Goal: Task Accomplishment & Management: Complete application form

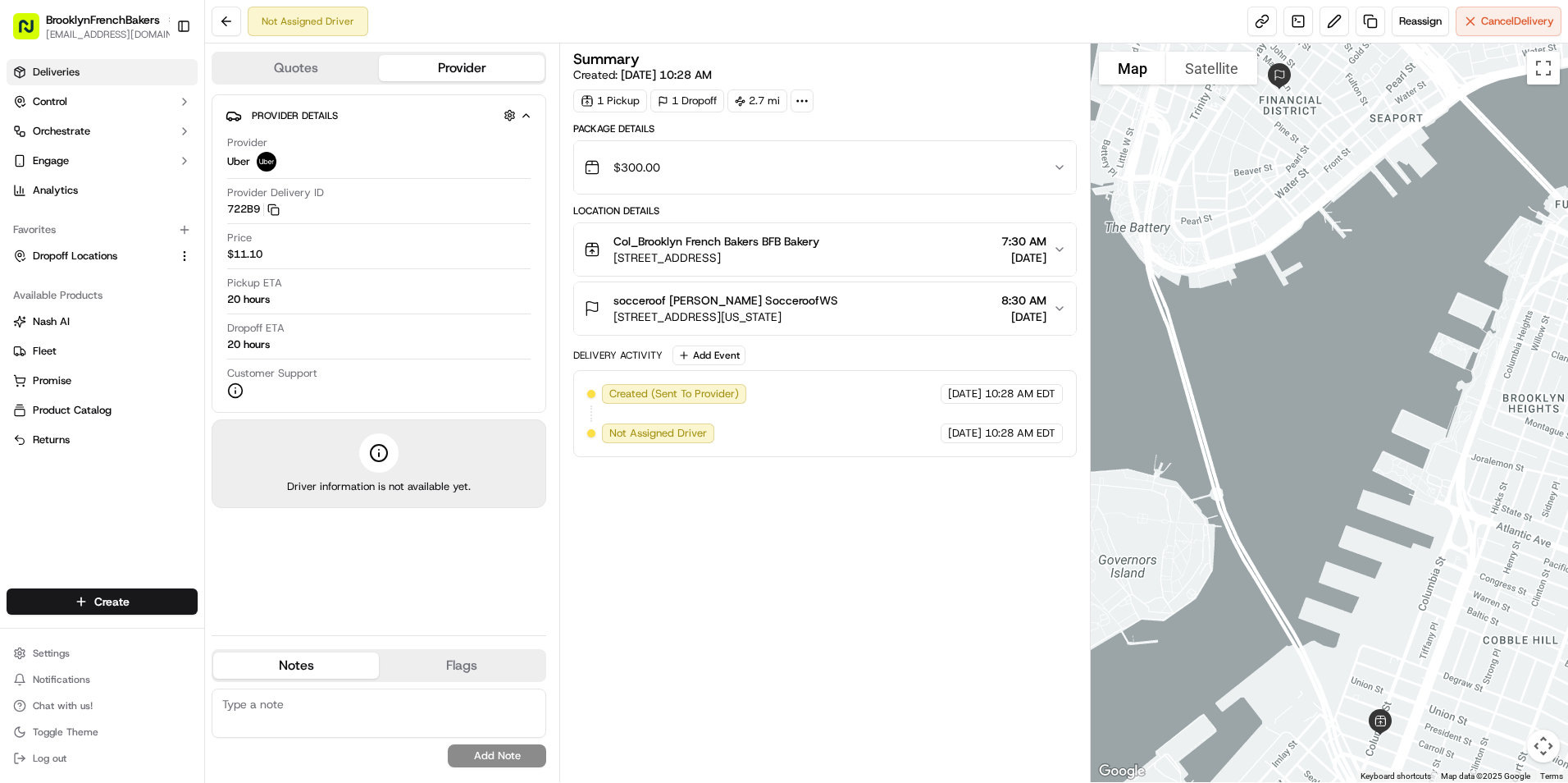
click at [70, 78] on span "Deliveries" at bounding box center [56, 71] width 47 height 15
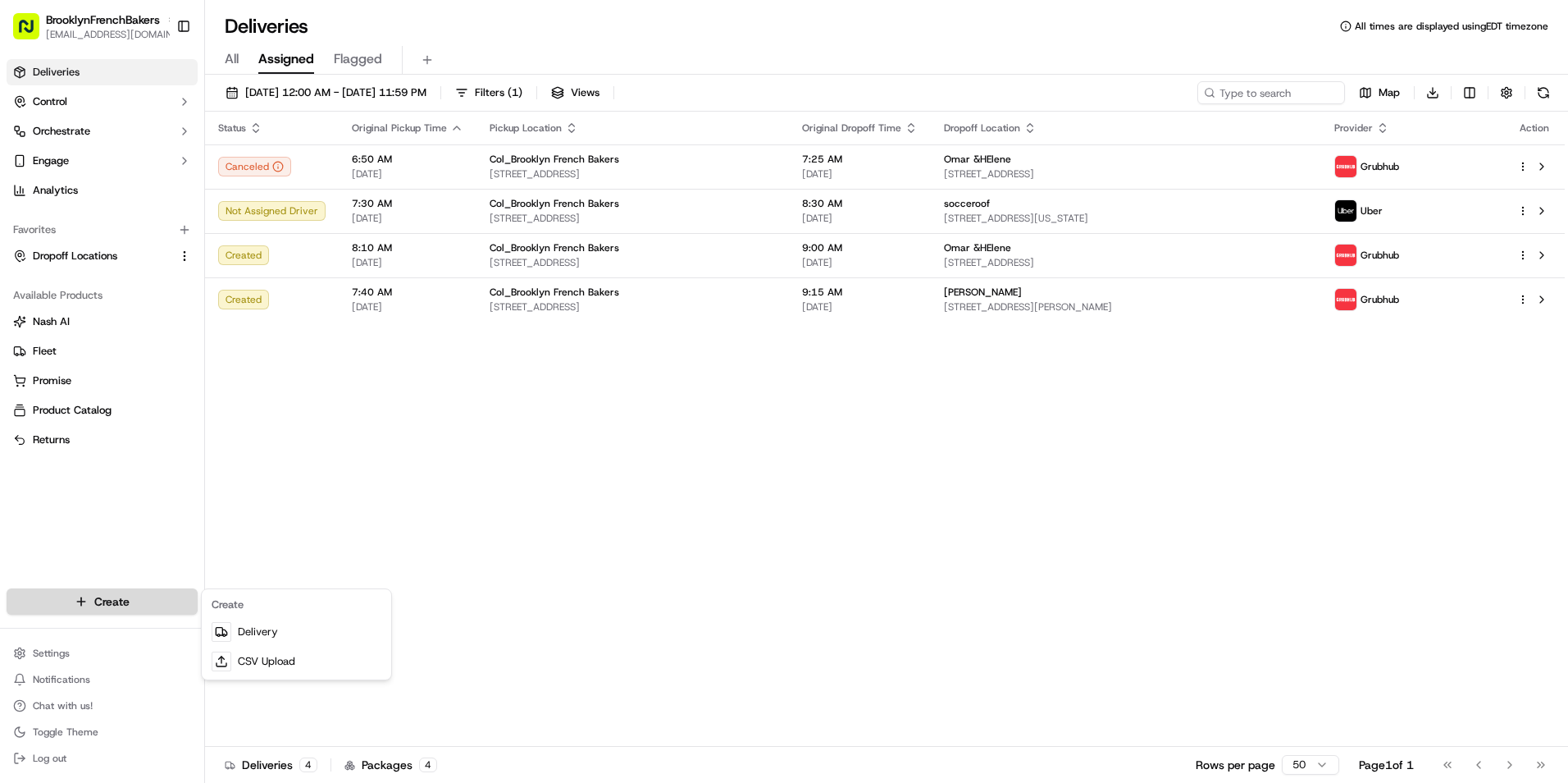
click at [130, 611] on html "BrooklynFrenchBakers [EMAIL_ADDRESS][DOMAIN_NAME] Toggle Sidebar Deliveries Con…" at bounding box center [784, 391] width 1568 height 783
click at [278, 633] on link "Delivery" at bounding box center [297, 632] width 182 height 30
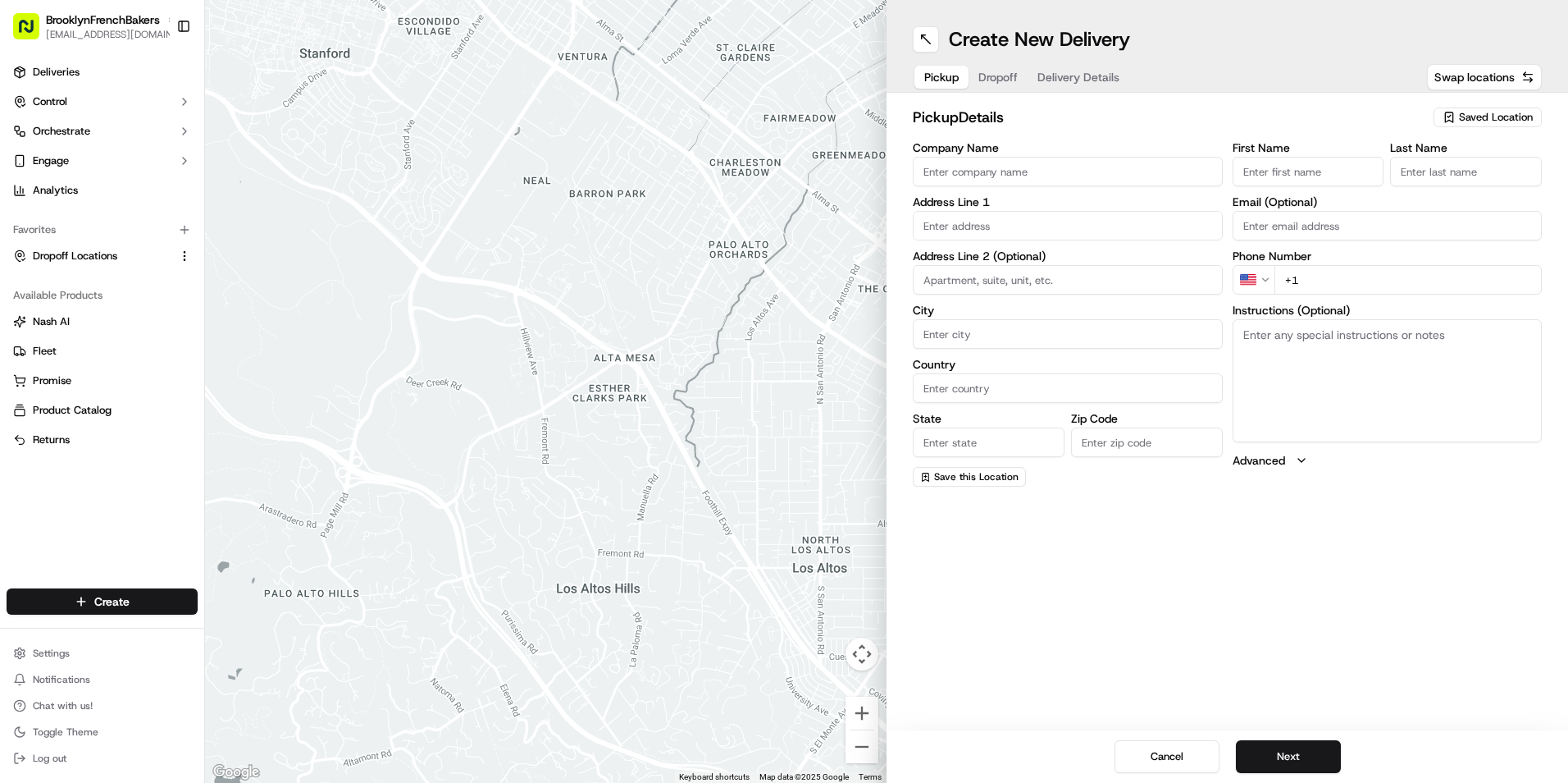
click at [1500, 121] on span "Saved Location" at bounding box center [1496, 117] width 73 height 15
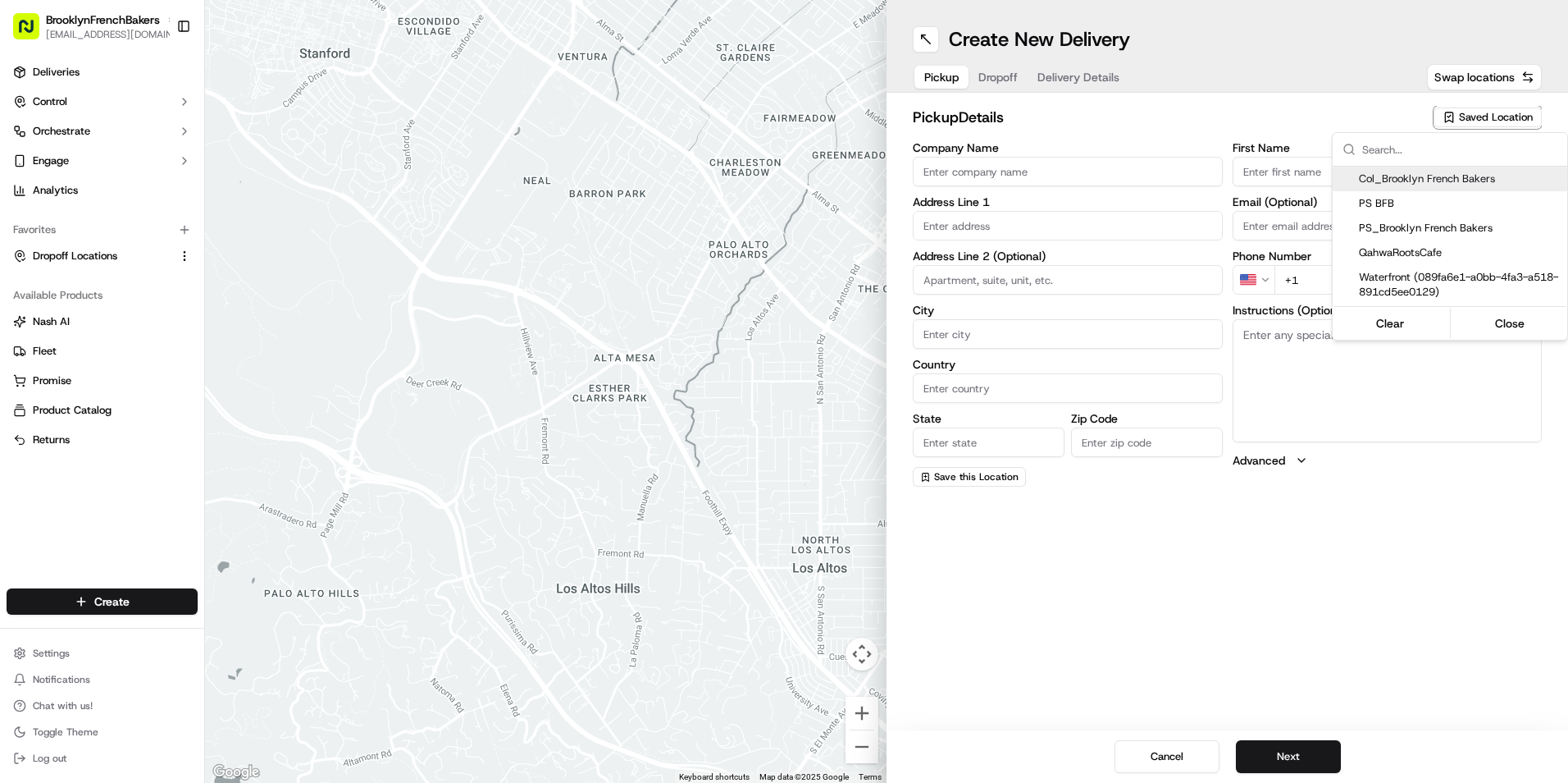
click at [1419, 181] on span "Col_Brooklyn French Bakers" at bounding box center [1459, 179] width 201 height 15
type input "Col_Brooklyn French Bakers"
type input "[STREET_ADDRESS]"
type input "[GEOGRAPHIC_DATA]"
type input "US"
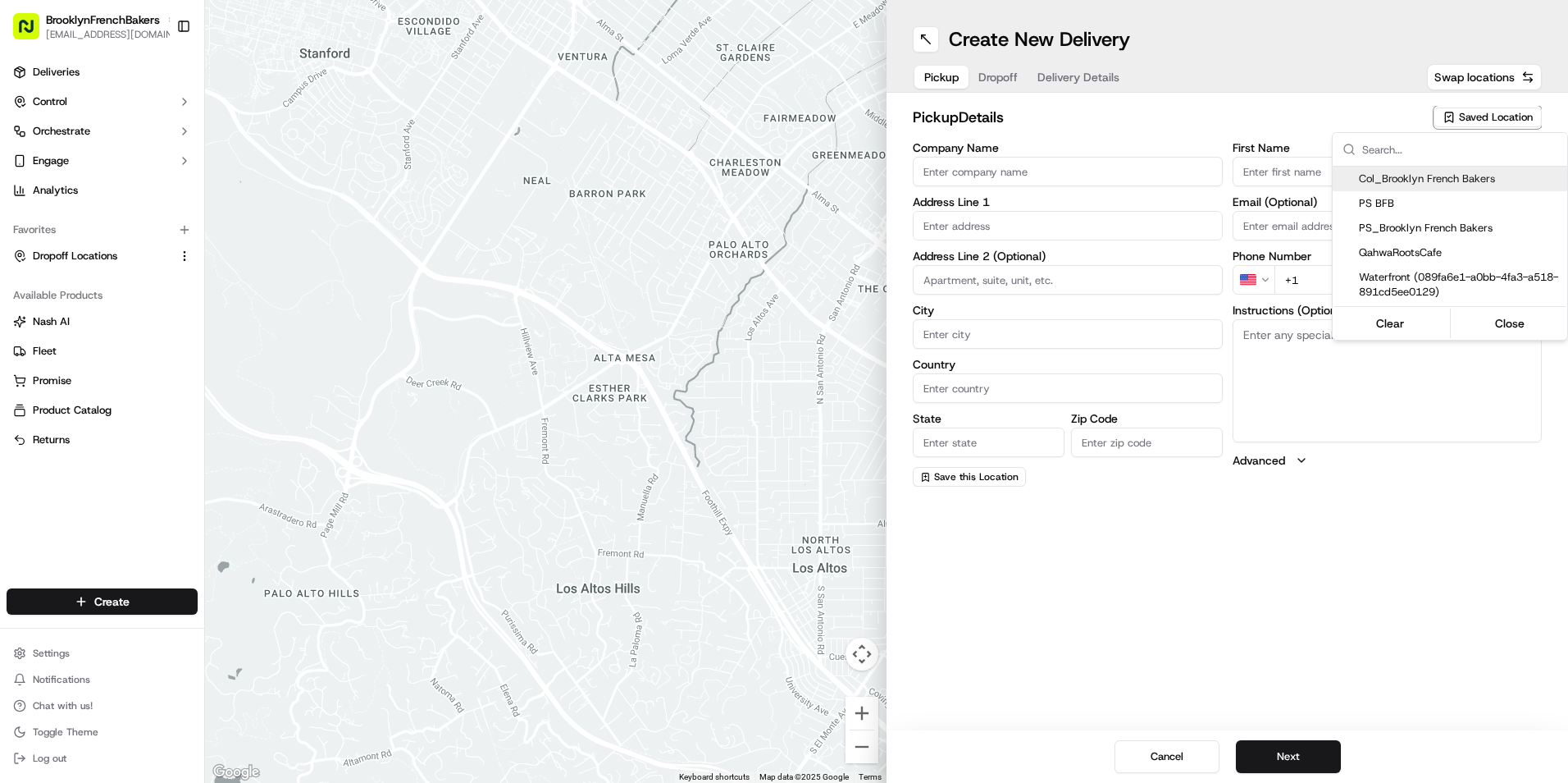
type input "NY"
type input "11231"
type input "BFB"
type input "Bakery"
type input "[PHONE_NUMBER]"
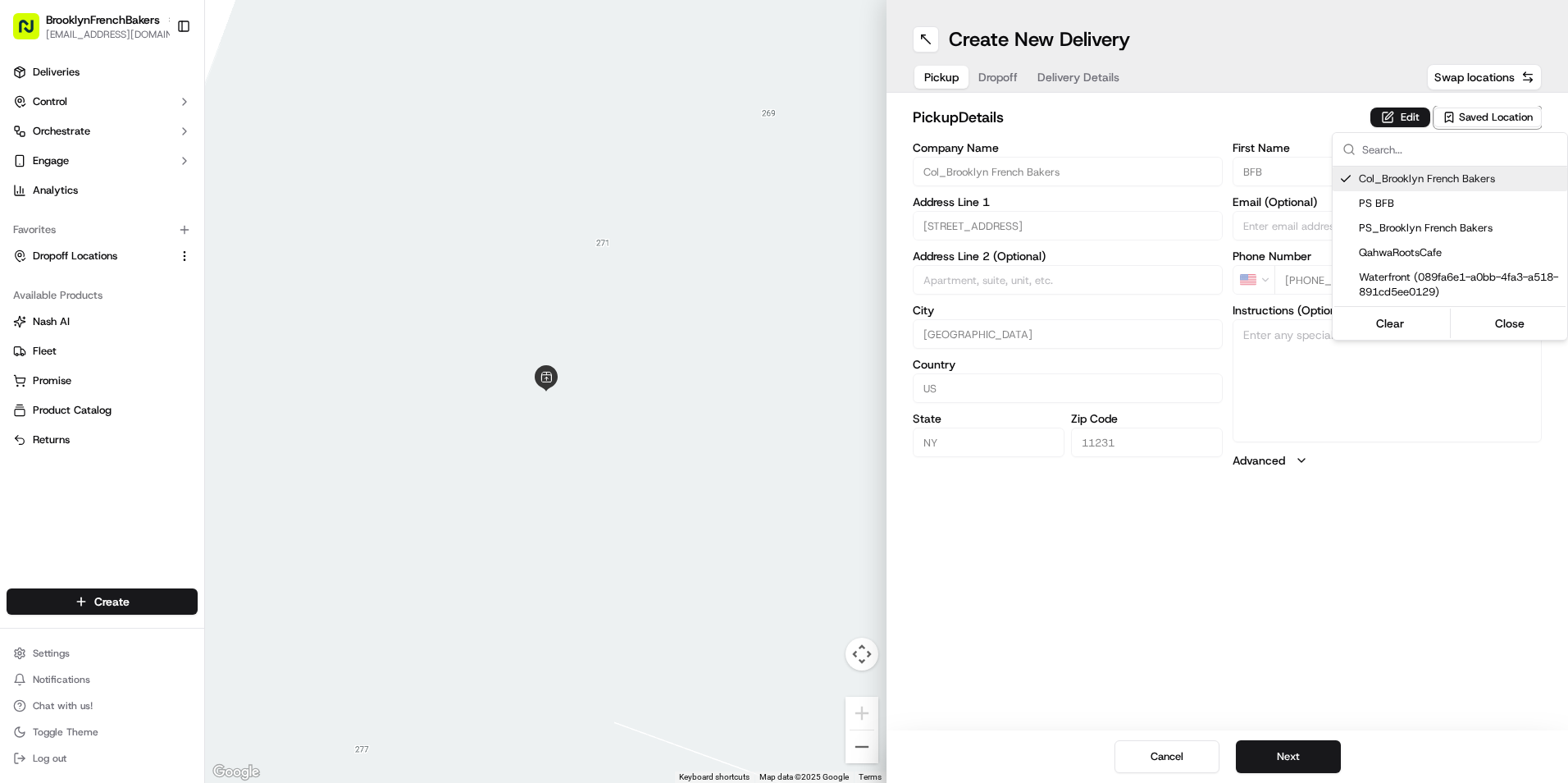
click at [1007, 79] on html "BrooklynFrenchBakers [EMAIL_ADDRESS][DOMAIN_NAME] Toggle Sidebar Deliveries Con…" at bounding box center [784, 391] width 1568 height 783
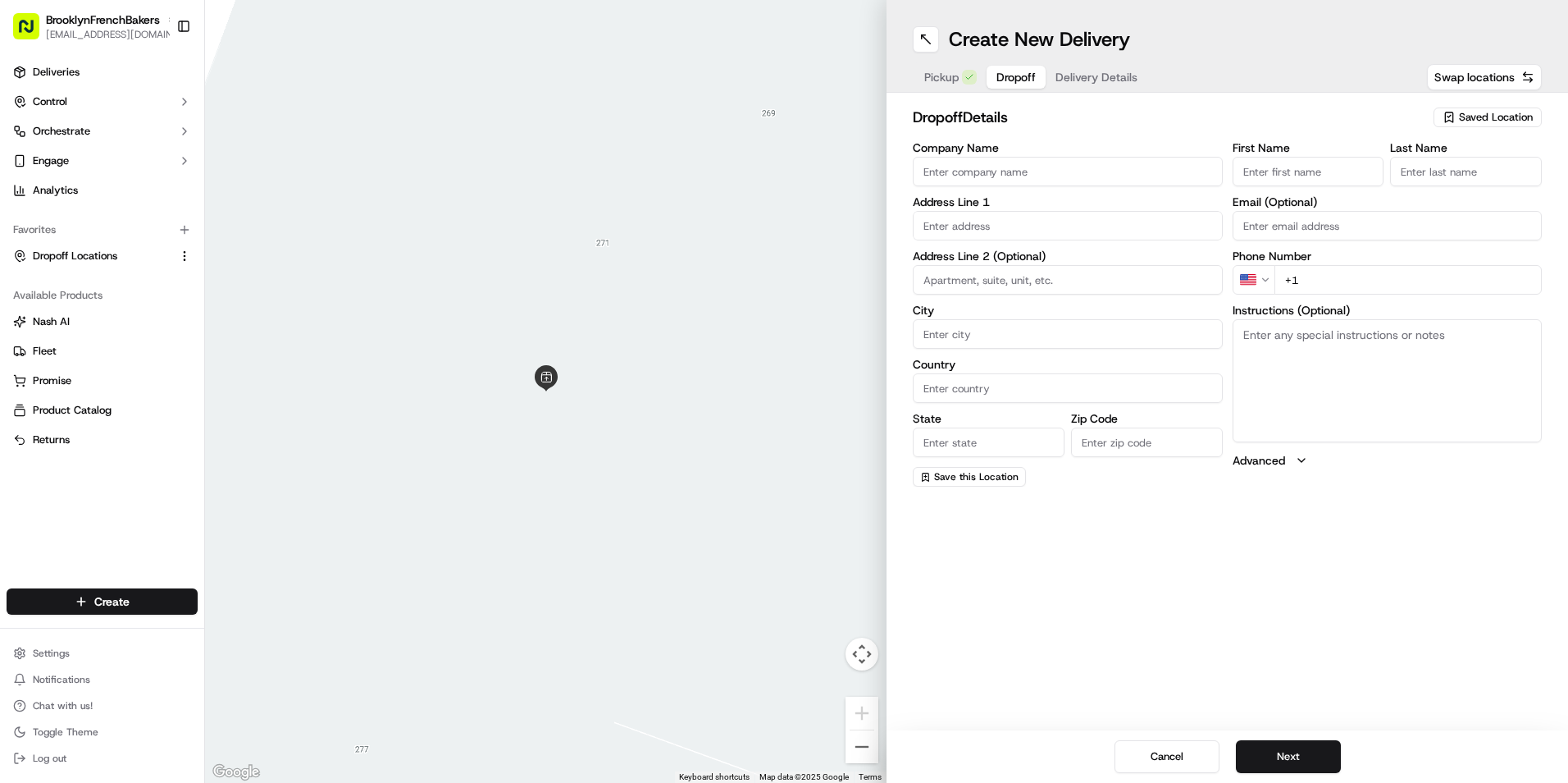
click at [1007, 79] on span "Dropoff" at bounding box center [1017, 76] width 40 height 17
click at [1468, 119] on span "Saved Location" at bounding box center [1496, 117] width 73 height 15
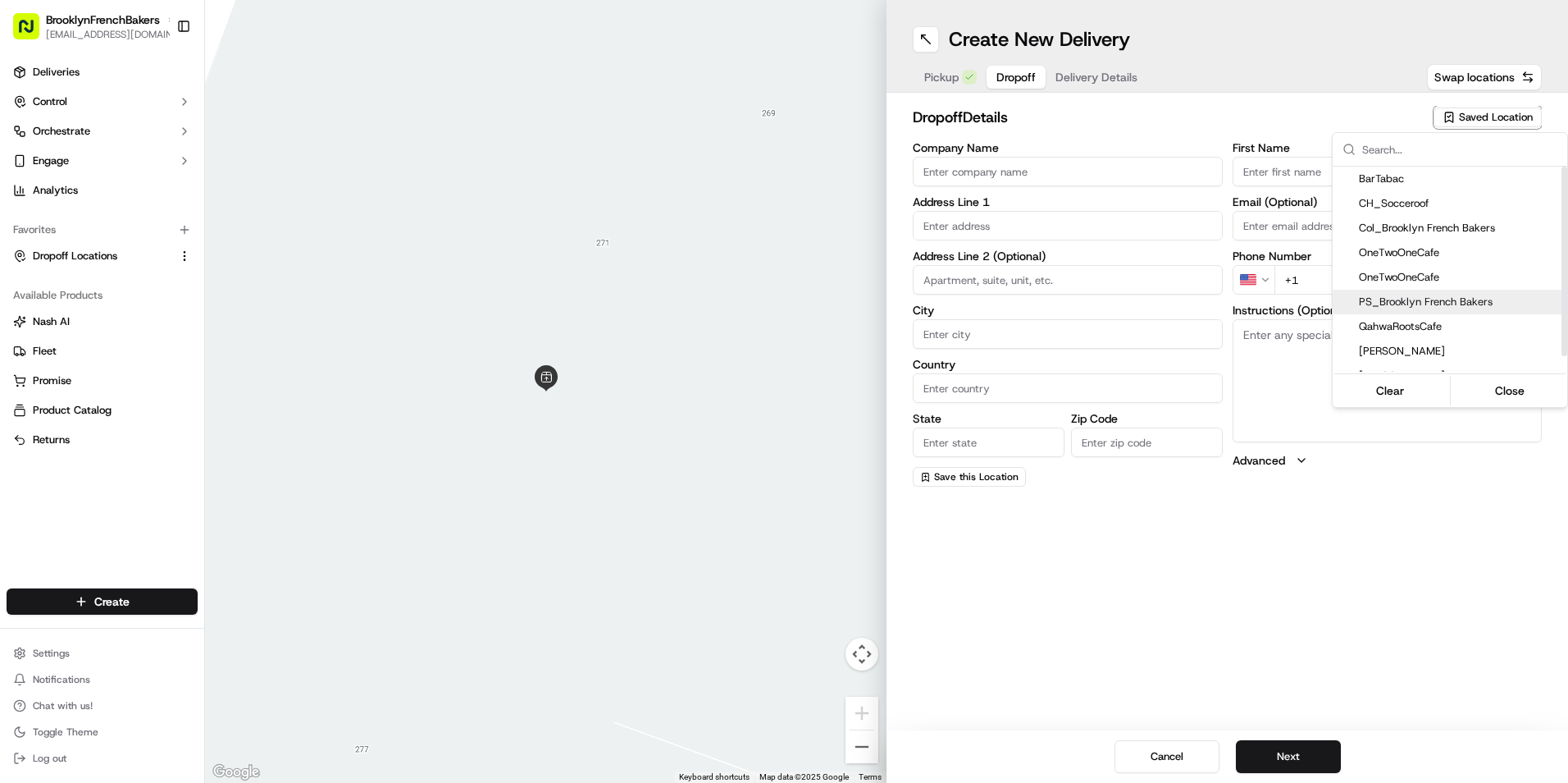
click at [1399, 300] on span "PS_Brooklyn French Bakers" at bounding box center [1459, 302] width 201 height 15
type input "PS_Brooklyn French Bakers"
type input "[STREET_ADDRESS]"
type input "[GEOGRAPHIC_DATA]"
type input "US"
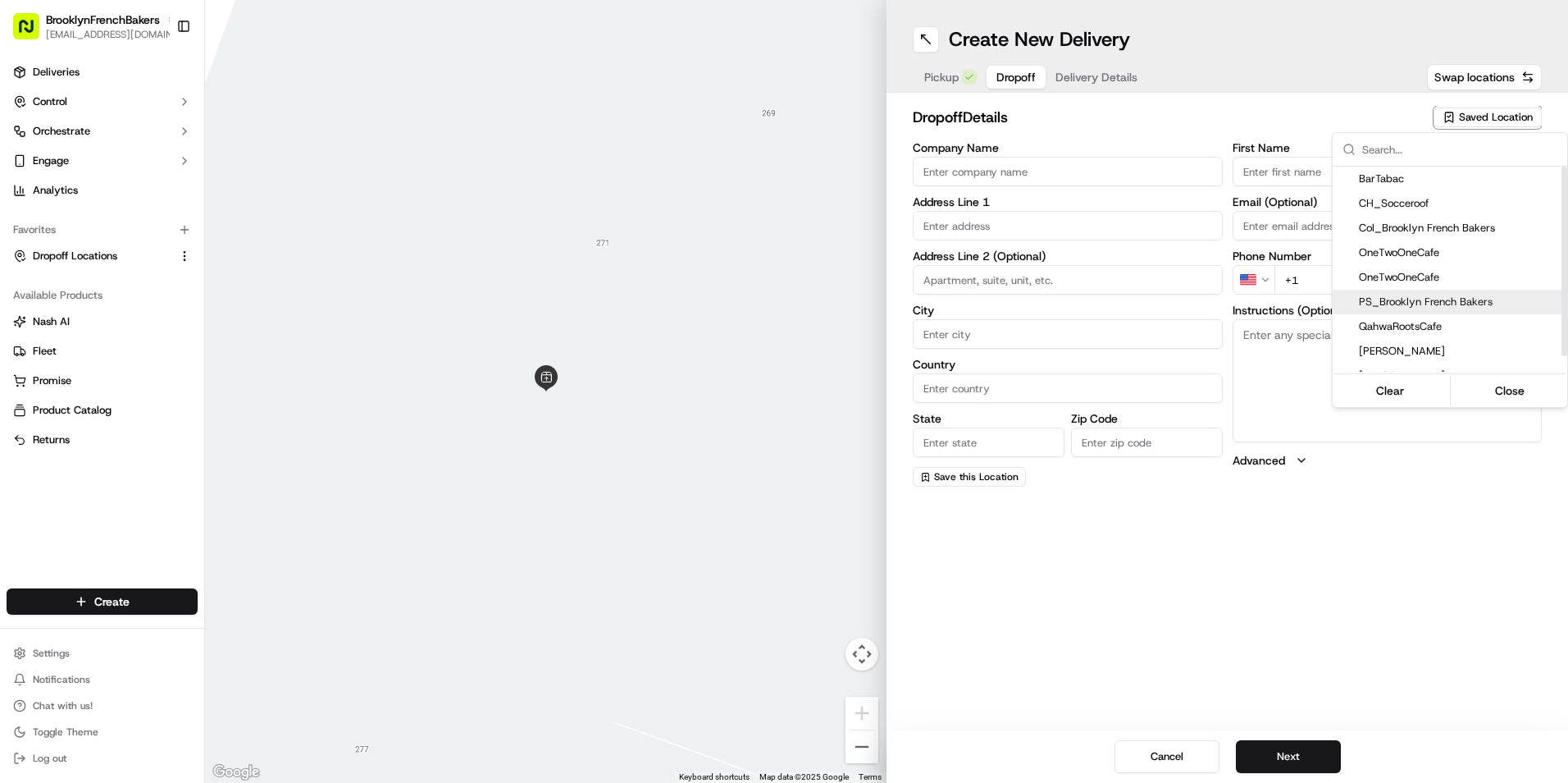
type input "NY"
type input "11215"
type input "BFB"
type input "PSlope"
type input "[PHONE_NUMBER]"
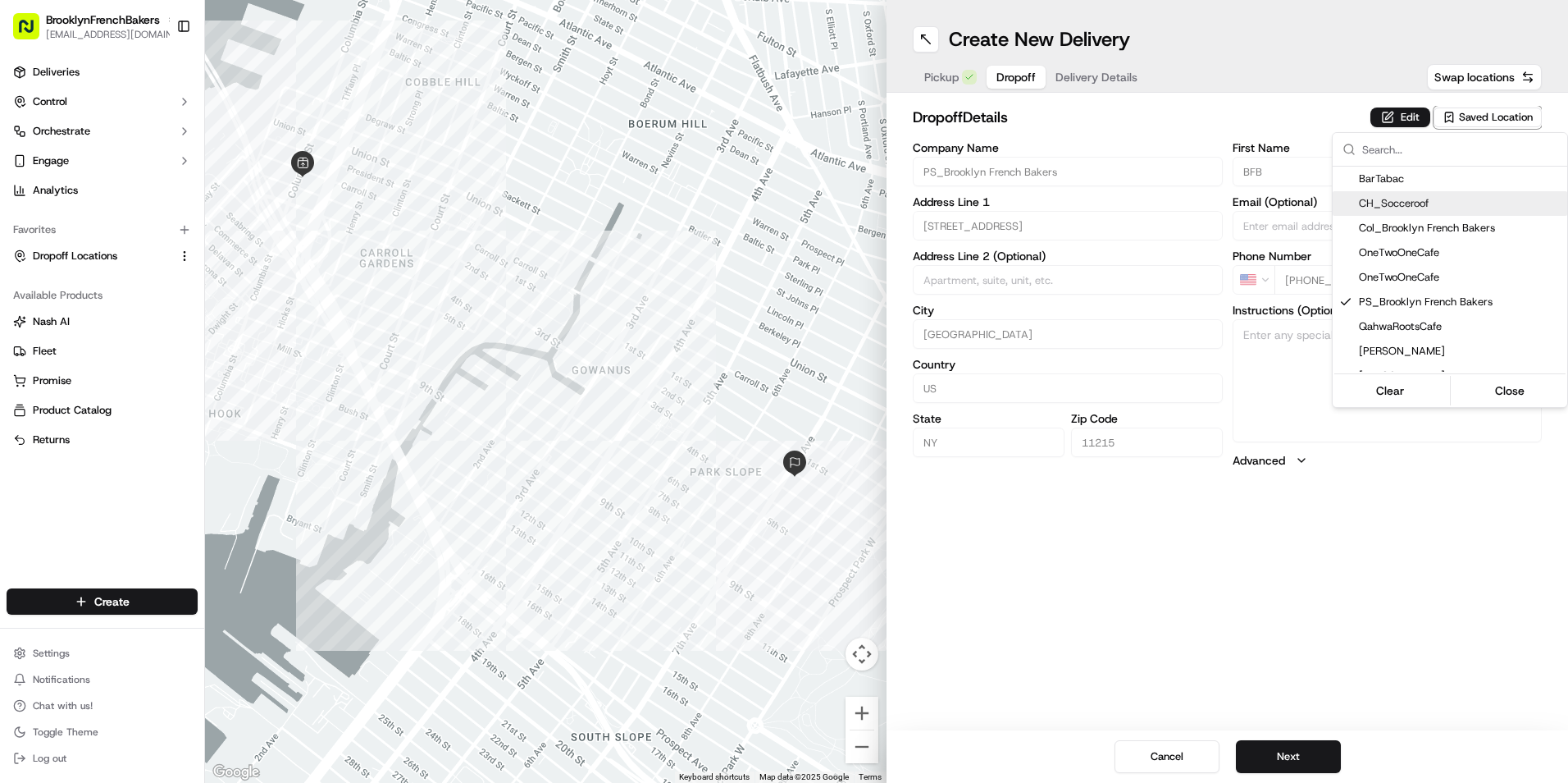
click at [1129, 83] on html "BrooklynFrenchBakers [EMAIL_ADDRESS][DOMAIN_NAME] Toggle Sidebar Deliveries Con…" at bounding box center [784, 391] width 1568 height 783
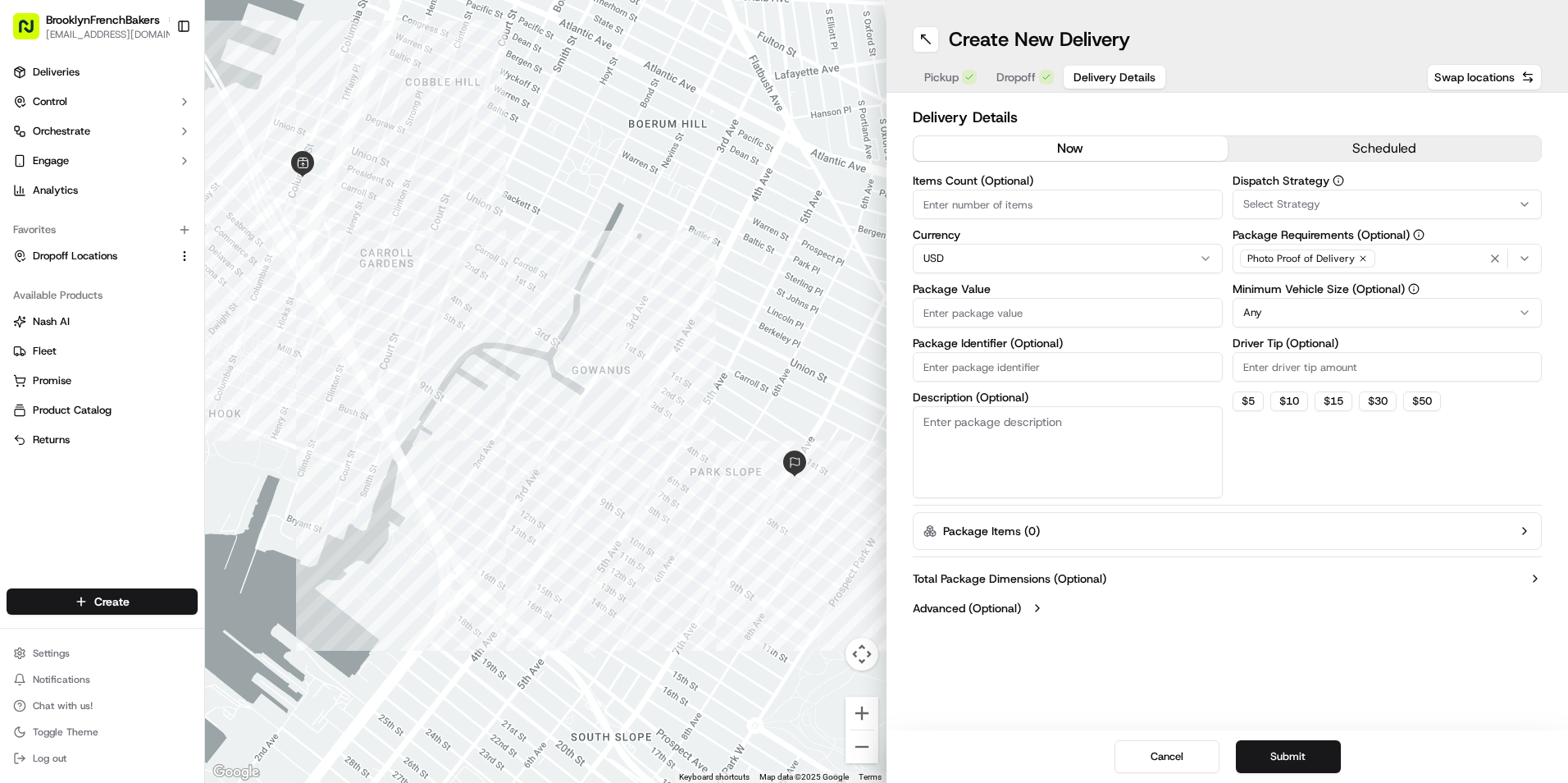
click at [1125, 73] on span "Delivery Details" at bounding box center [1114, 76] width 82 height 17
click at [988, 319] on input "Package Value" at bounding box center [1067, 313] width 310 height 30
type input "100"
click at [1301, 758] on button "Submit" at bounding box center [1288, 756] width 105 height 33
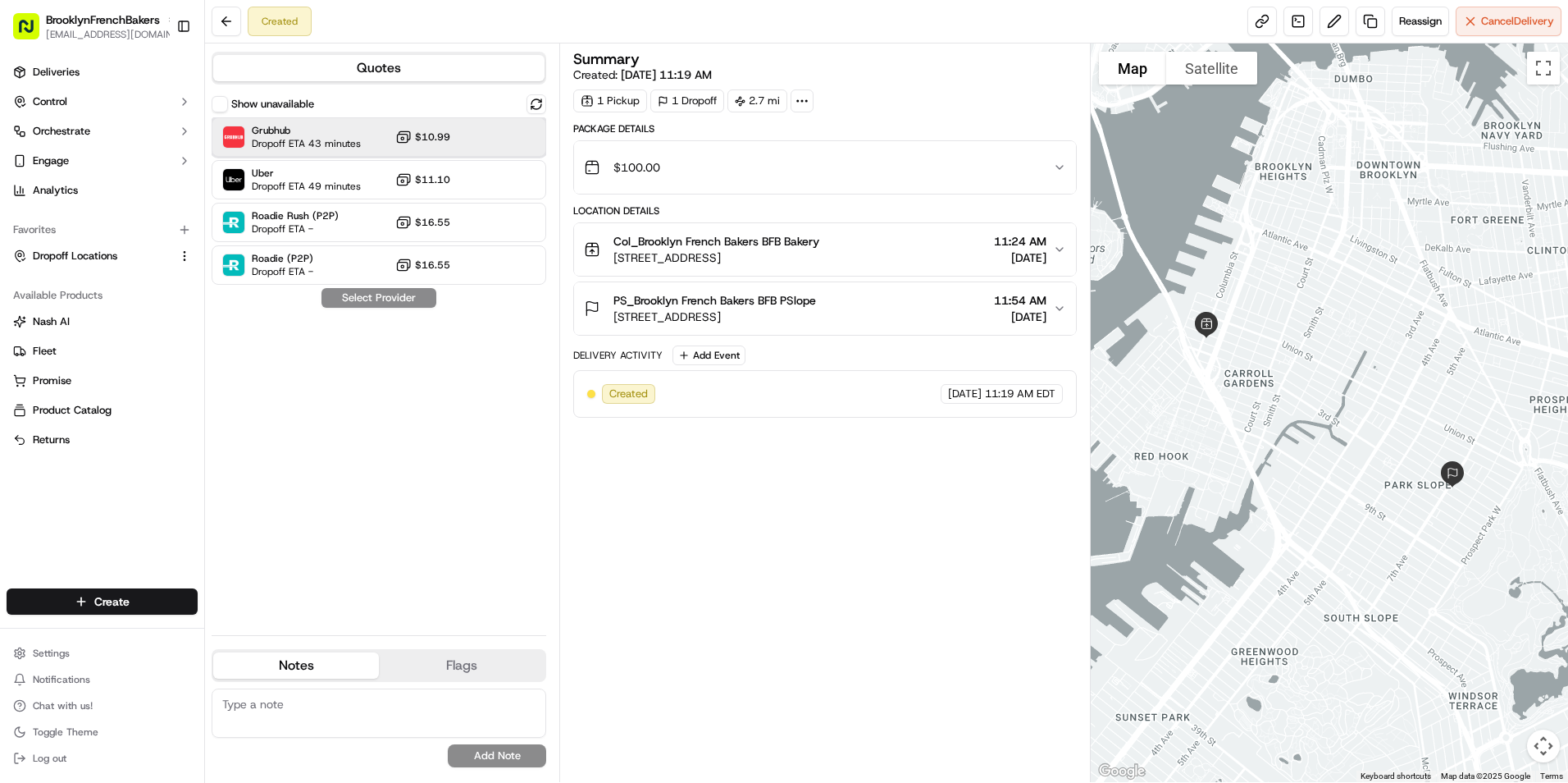
click at [501, 140] on div at bounding box center [496, 137] width 20 height 20
click at [390, 301] on button "Assign Provider" at bounding box center [378, 298] width 116 height 20
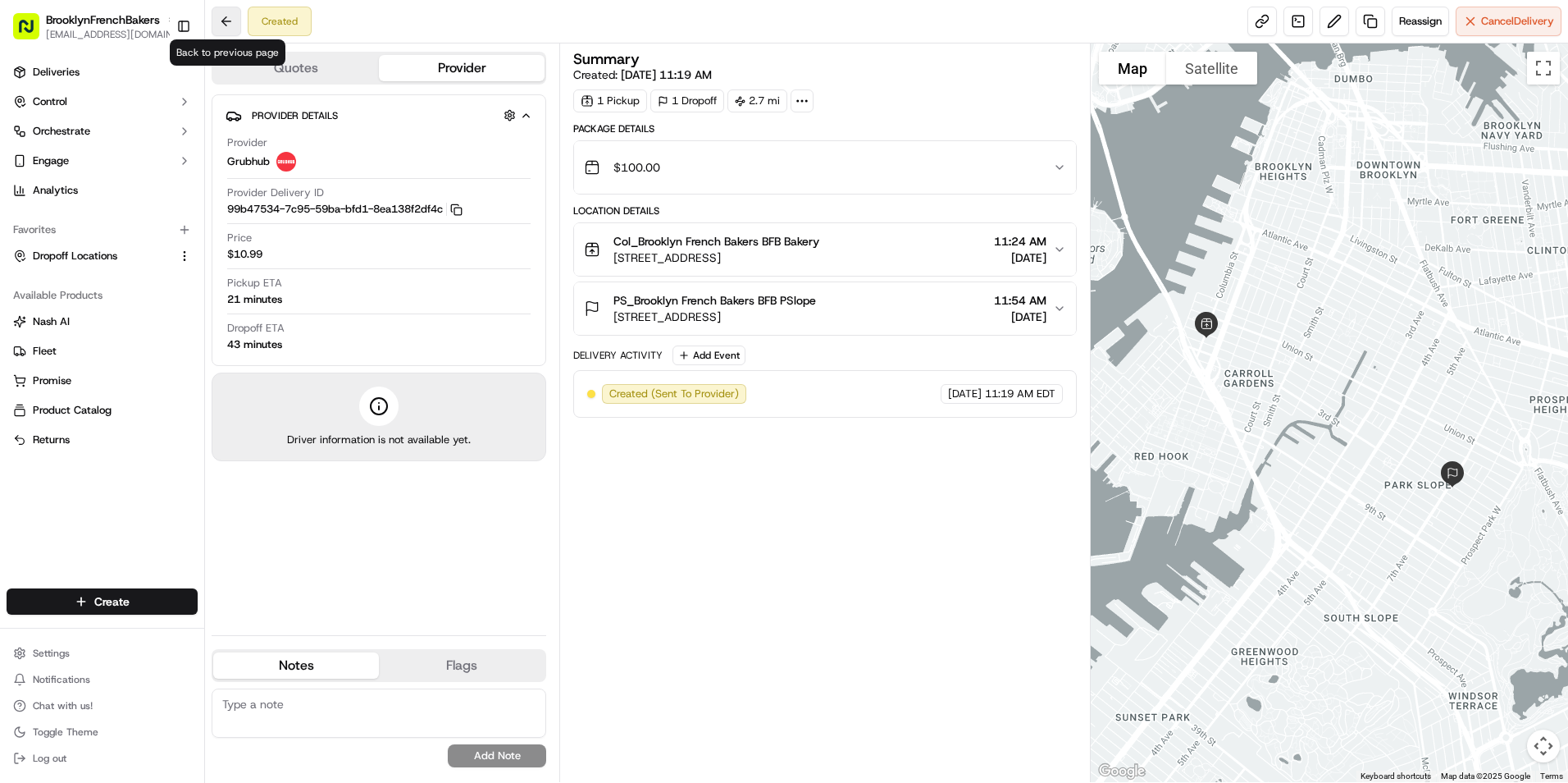
click at [229, 26] on button at bounding box center [226, 22] width 30 height 30
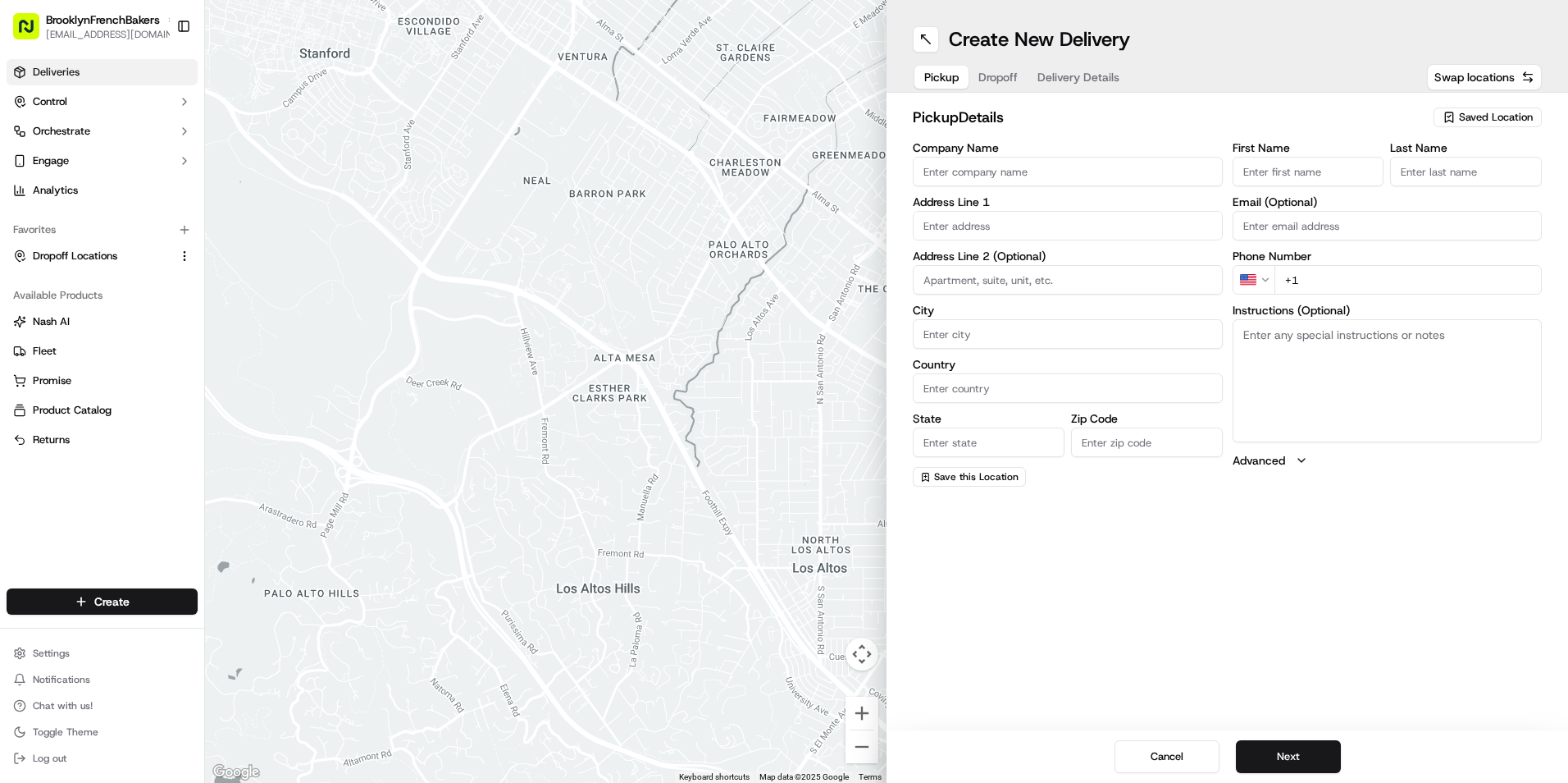
click at [97, 81] on link "Deliveries" at bounding box center [102, 72] width 191 height 26
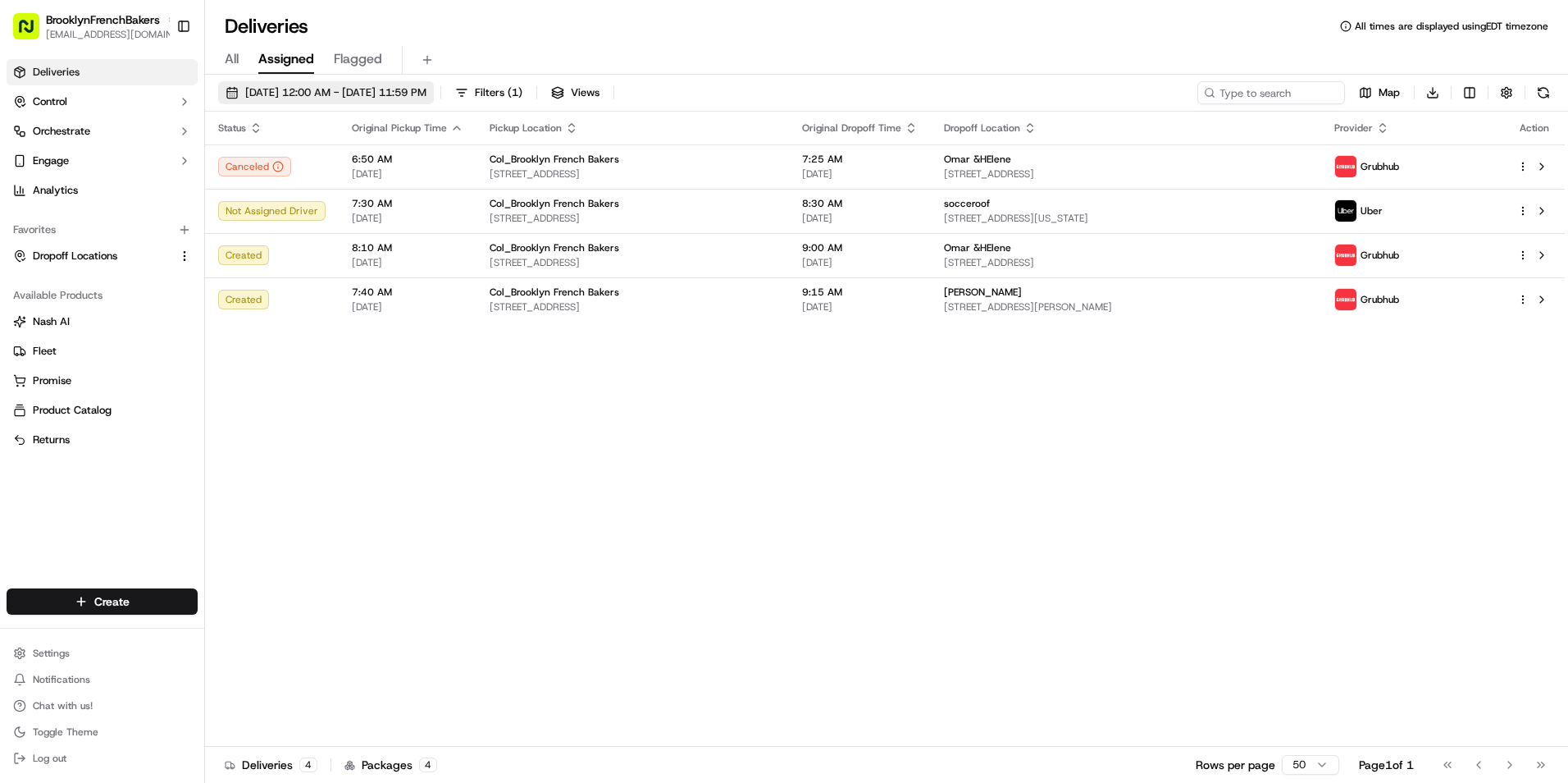
click at [354, 98] on span "[DATE] 12:00 AM - [DATE] 11:59 PM" at bounding box center [335, 92] width 181 height 15
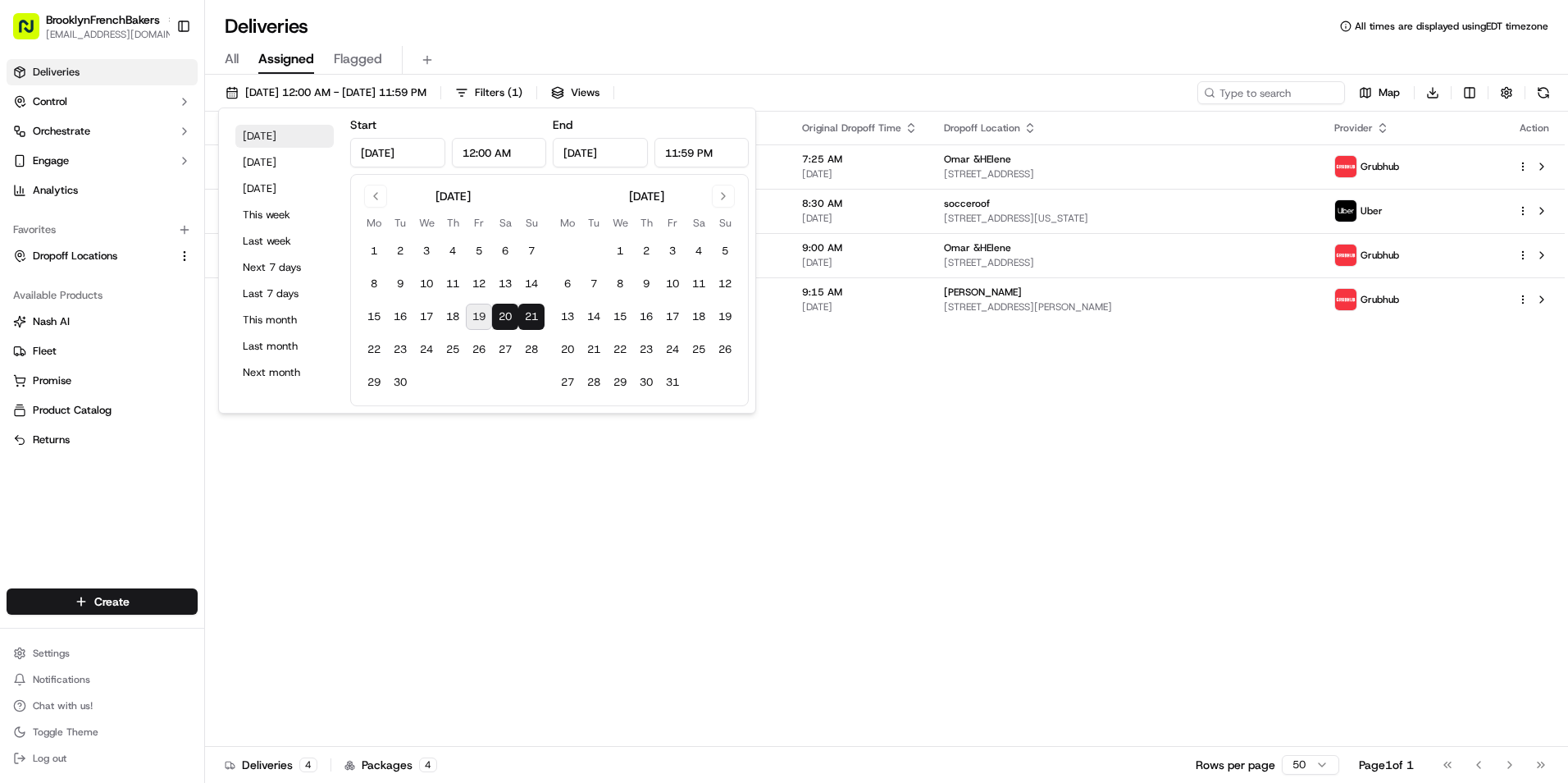
click at [277, 141] on button "[DATE]" at bounding box center [284, 136] width 98 height 23
type input "[DATE]"
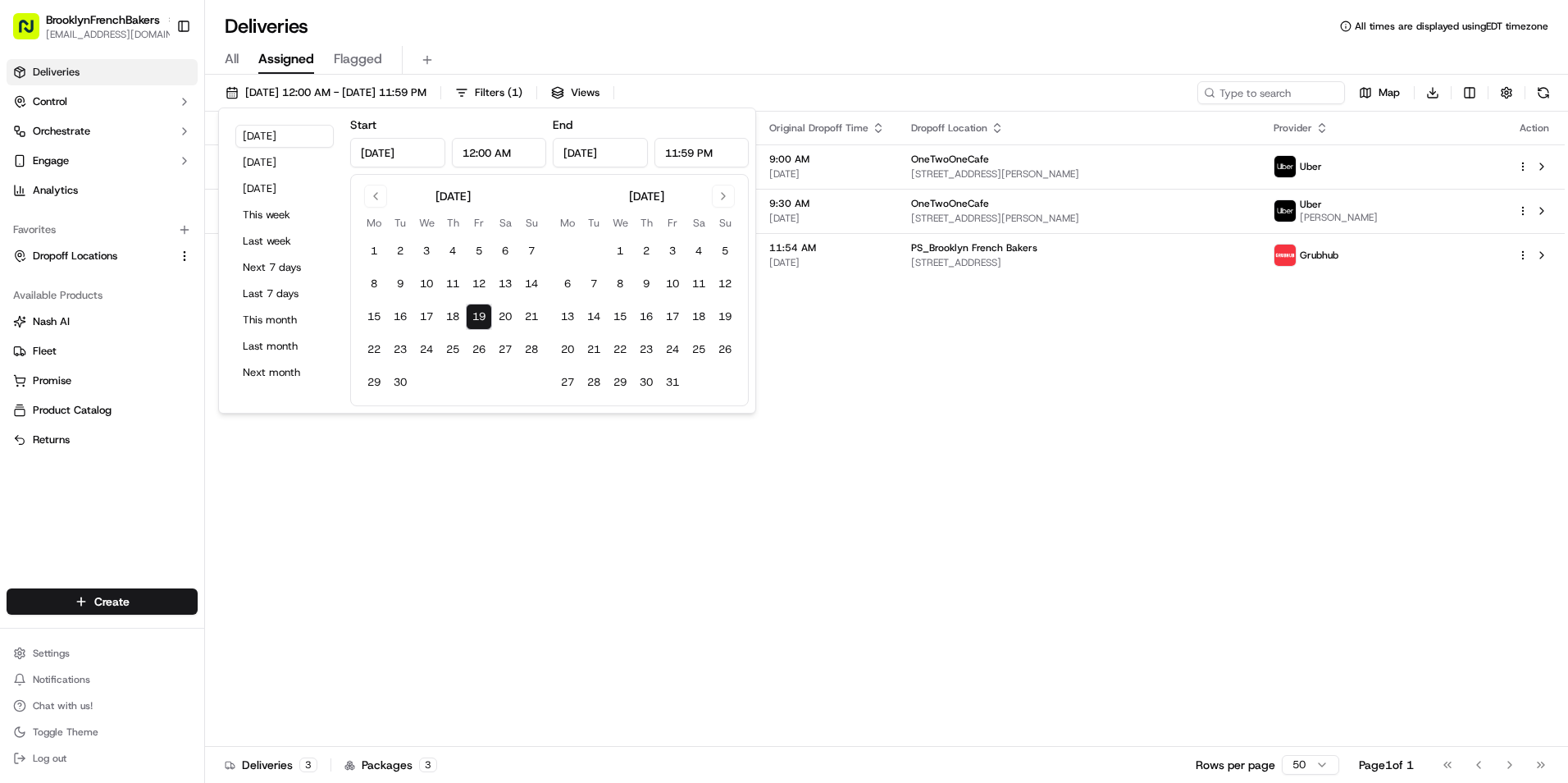
click at [647, 31] on div "Deliveries All times are displayed using EDT timezone" at bounding box center [887, 26] width 1363 height 26
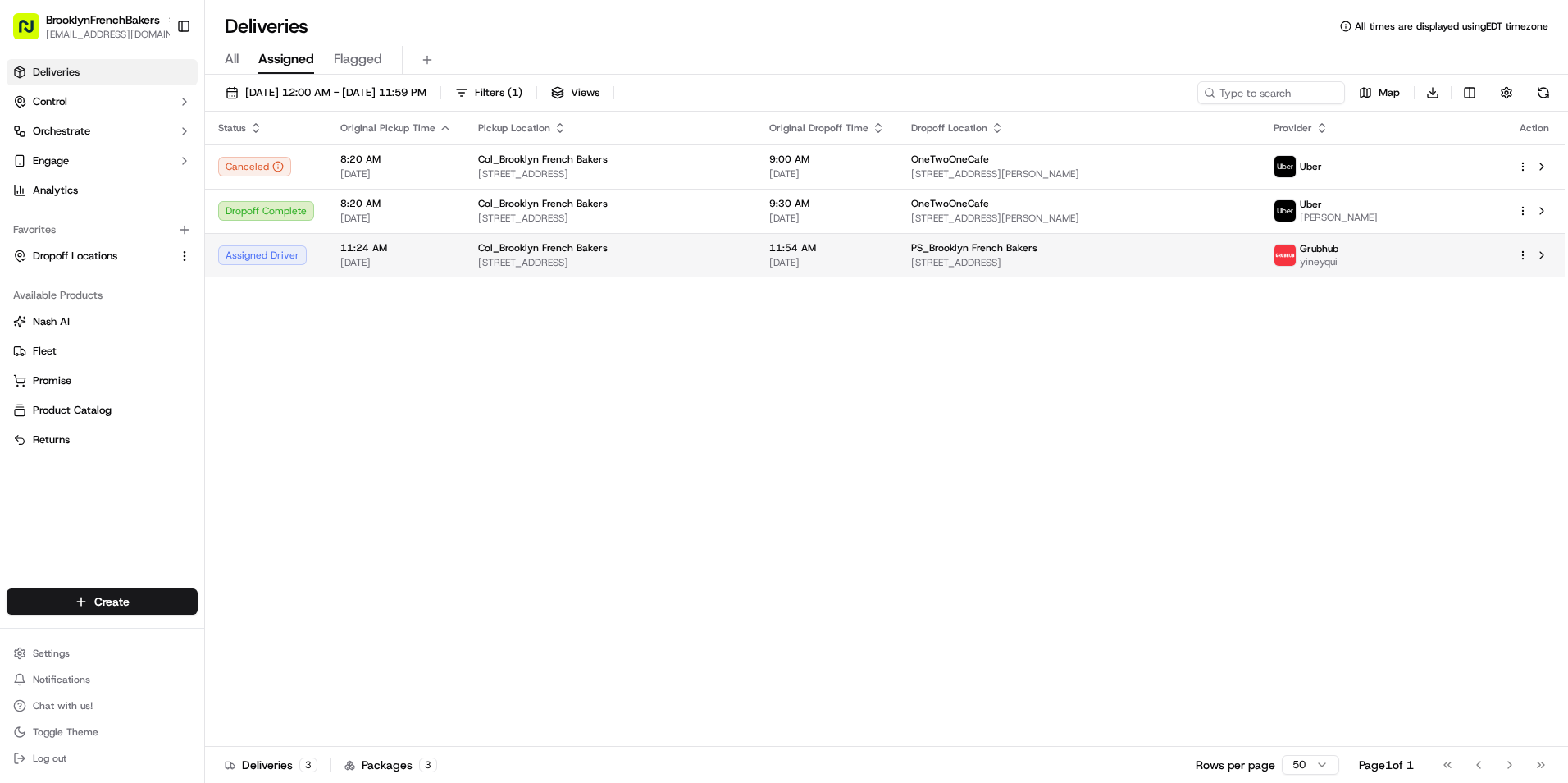
click at [651, 263] on span "[STREET_ADDRESS]" at bounding box center [610, 262] width 265 height 13
